Goal: Information Seeking & Learning: Learn about a topic

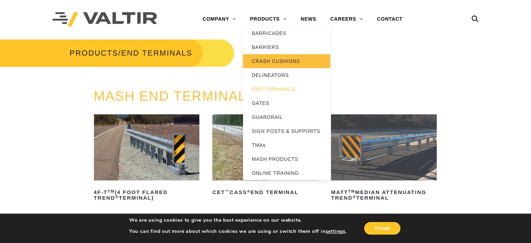
click at [285, 60] on link "CRASH CUSHIONS" at bounding box center [286, 61] width 87 height 14
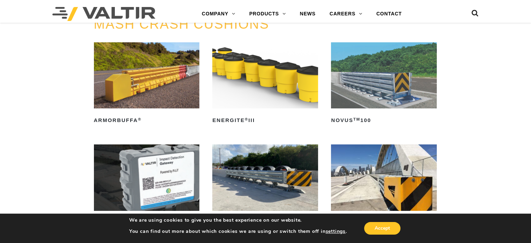
scroll to position [70, 0]
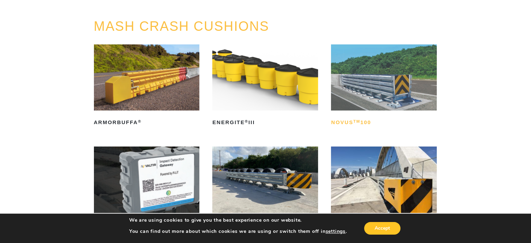
click at [359, 120] on sup "TM" at bounding box center [356, 121] width 7 height 4
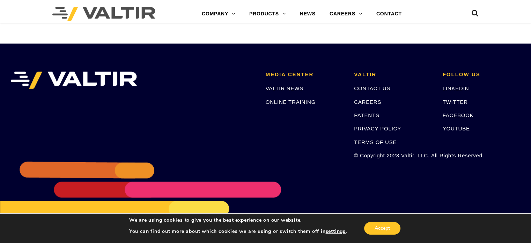
scroll to position [1634, 0]
